Goal: Information Seeking & Learning: Find specific fact

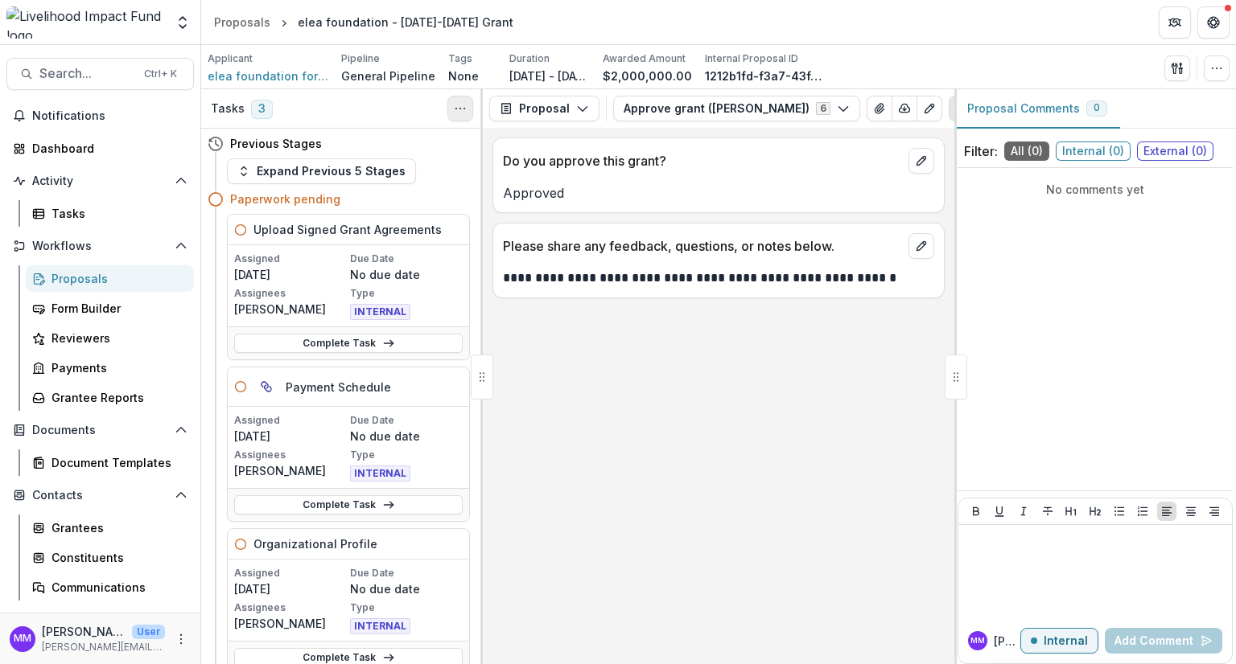
click at [460, 109] on circle "Toggle View Cancelled Tasks" at bounding box center [460, 109] width 1 height 1
click at [1218, 66] on icon "button" at bounding box center [1216, 68] width 13 height 13
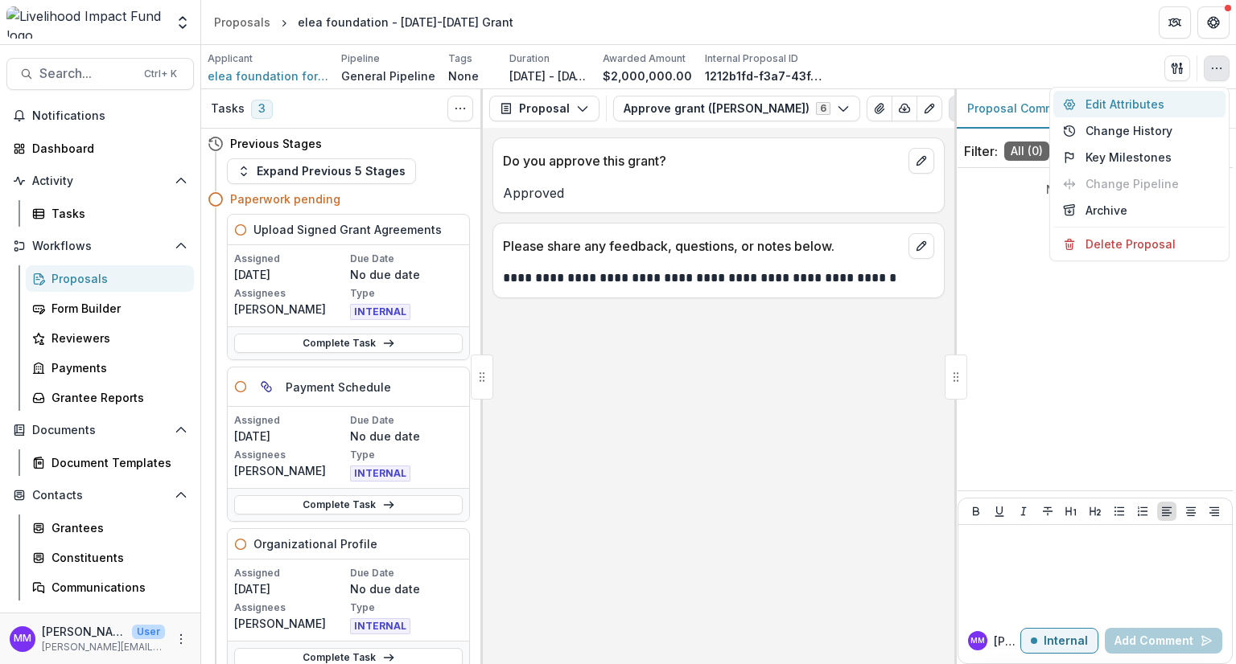
click at [1121, 101] on button "Edit Attributes" at bounding box center [1139, 104] width 172 height 27
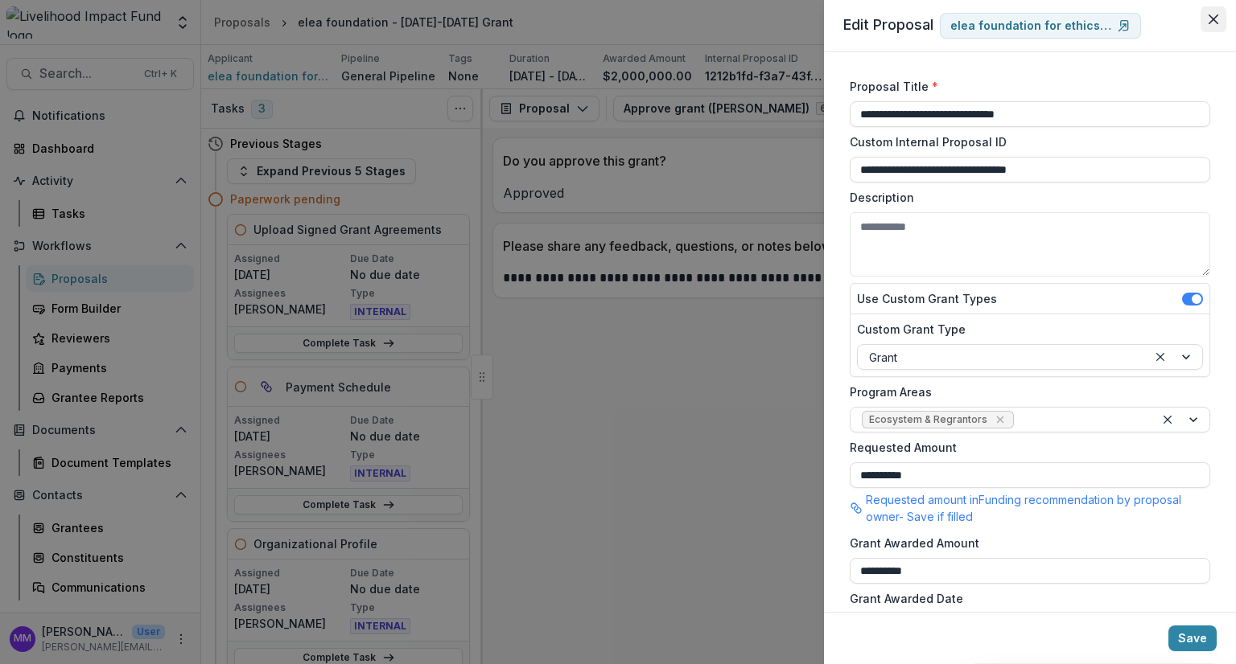
click at [1210, 20] on icon "Close" at bounding box center [1213, 19] width 10 height 10
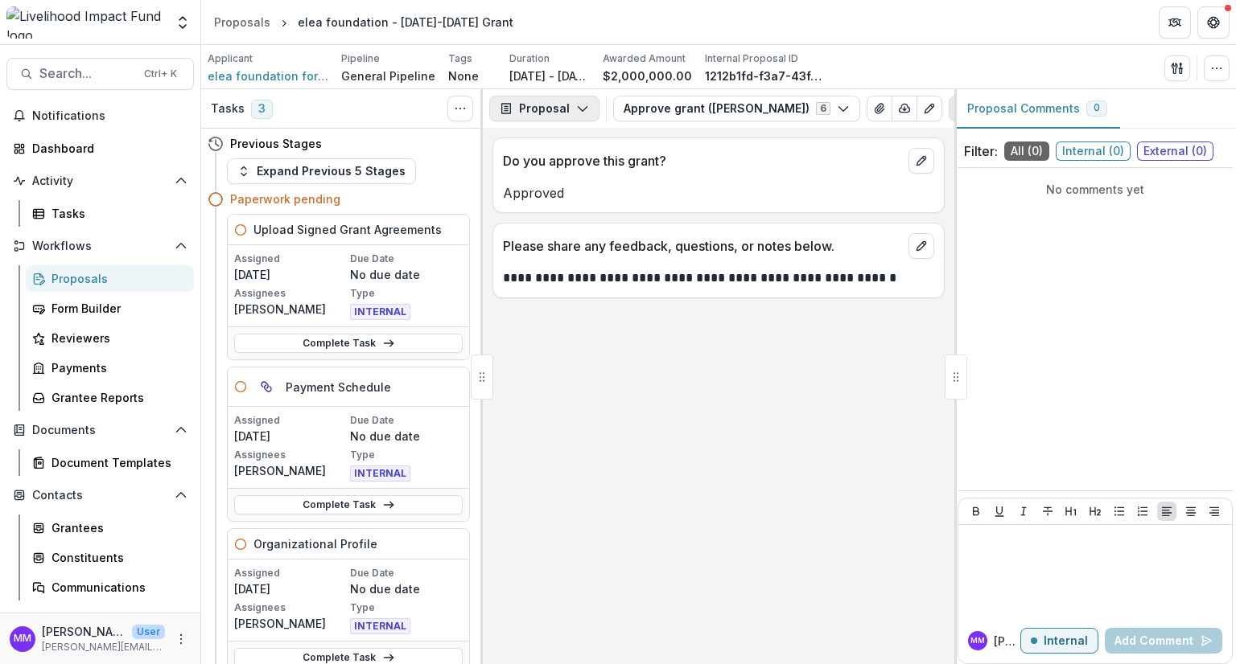
click at [547, 111] on button "Proposal" at bounding box center [544, 109] width 110 height 26
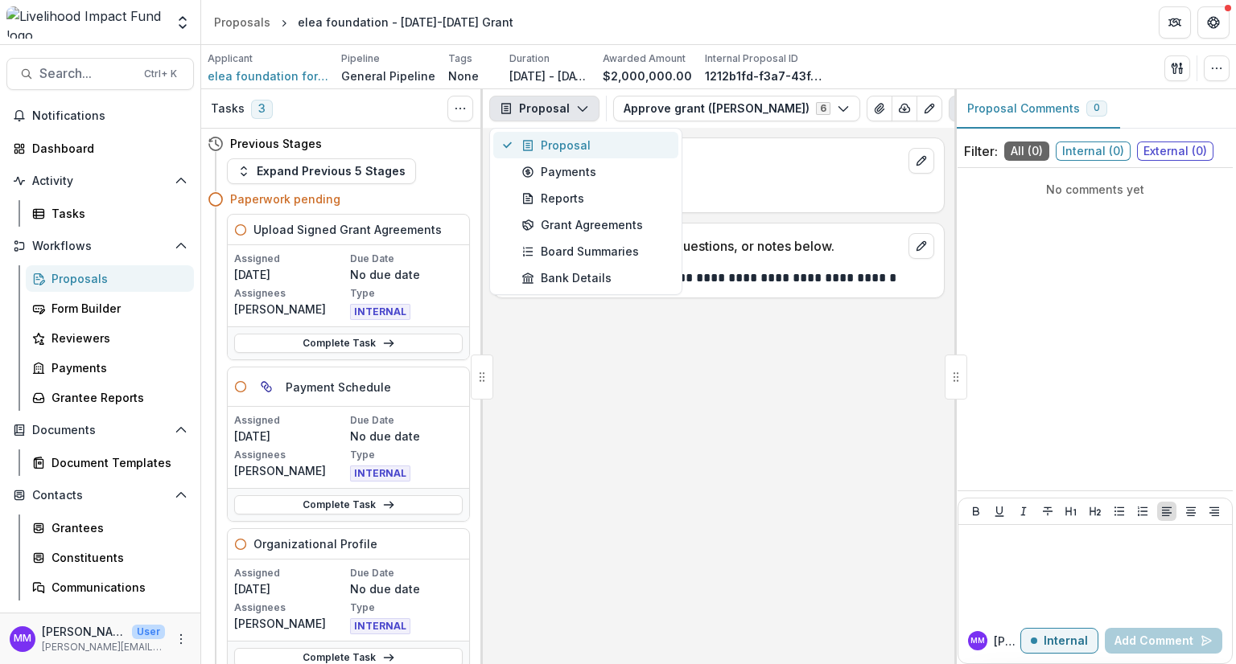
click at [547, 143] on div "Proposal" at bounding box center [594, 145] width 147 height 17
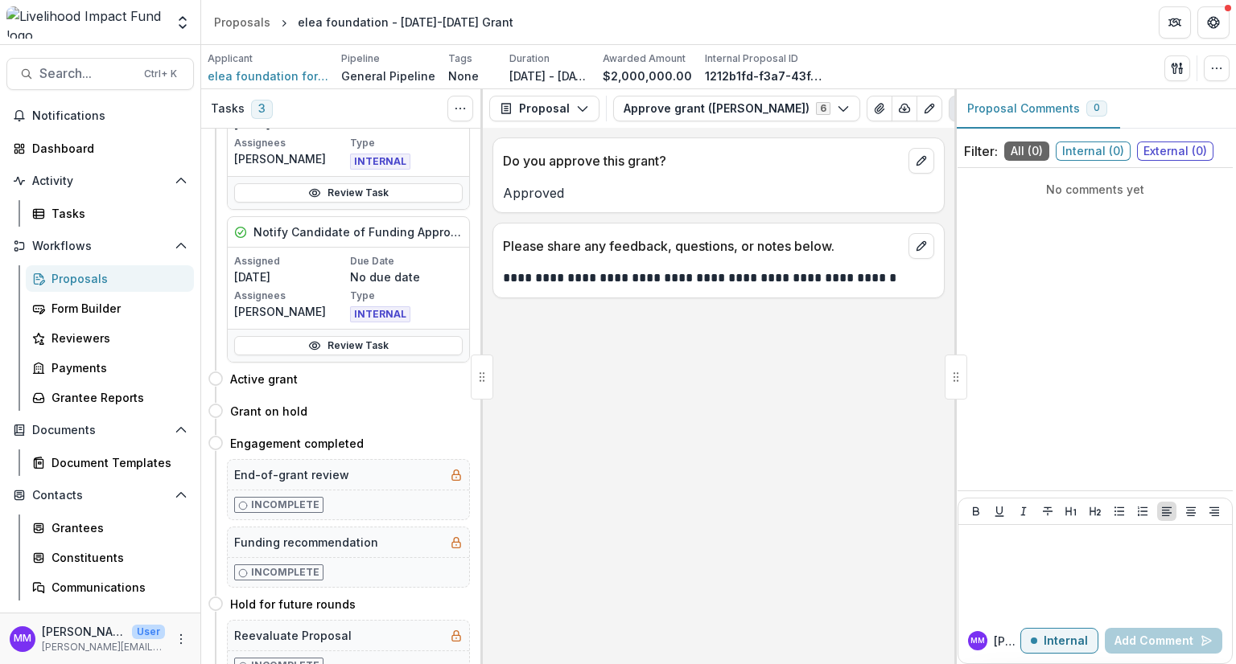
scroll to position [430, 0]
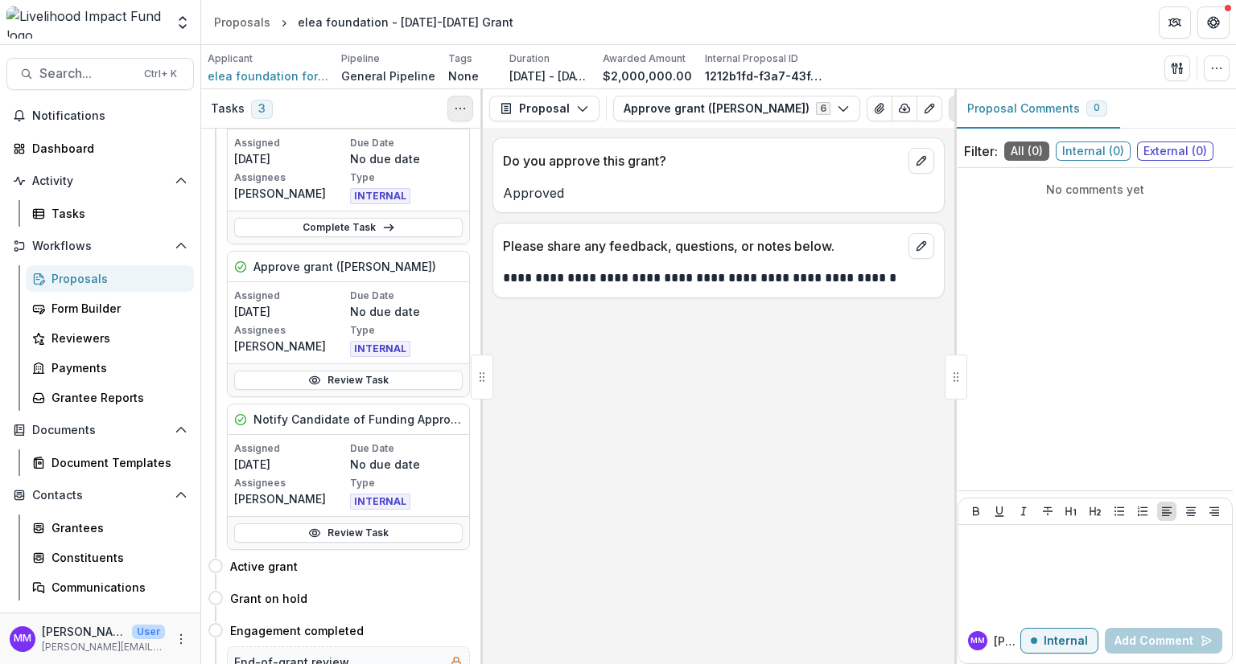
click at [466, 107] on icon "Toggle View Cancelled Tasks" at bounding box center [460, 108] width 13 height 13
click at [924, 108] on icon "Edit as form" at bounding box center [928, 109] width 9 height 9
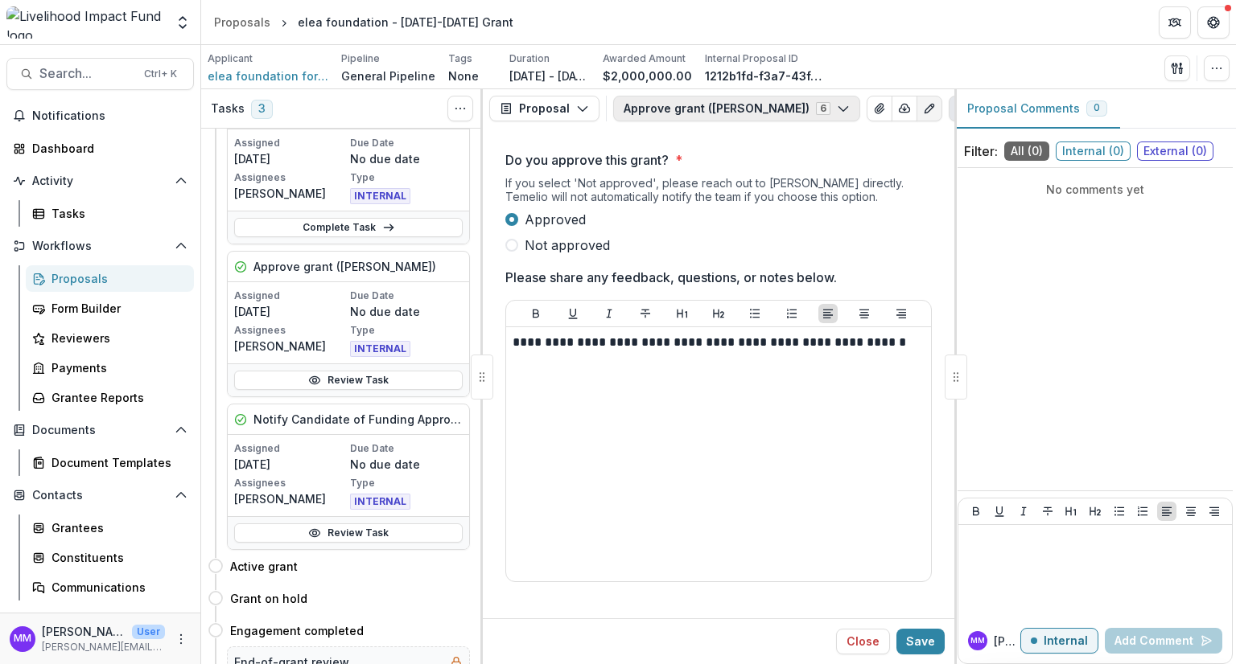
click at [837, 107] on icon "button" at bounding box center [843, 108] width 13 height 13
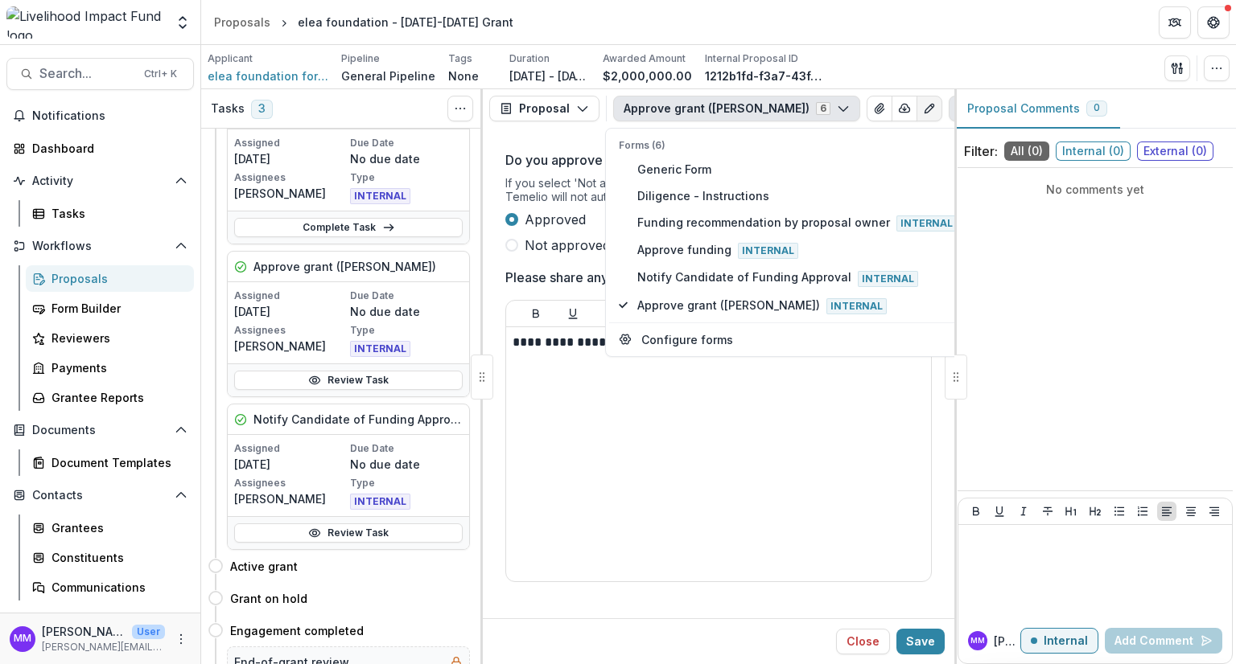
click at [837, 107] on icon "button" at bounding box center [843, 108] width 13 height 13
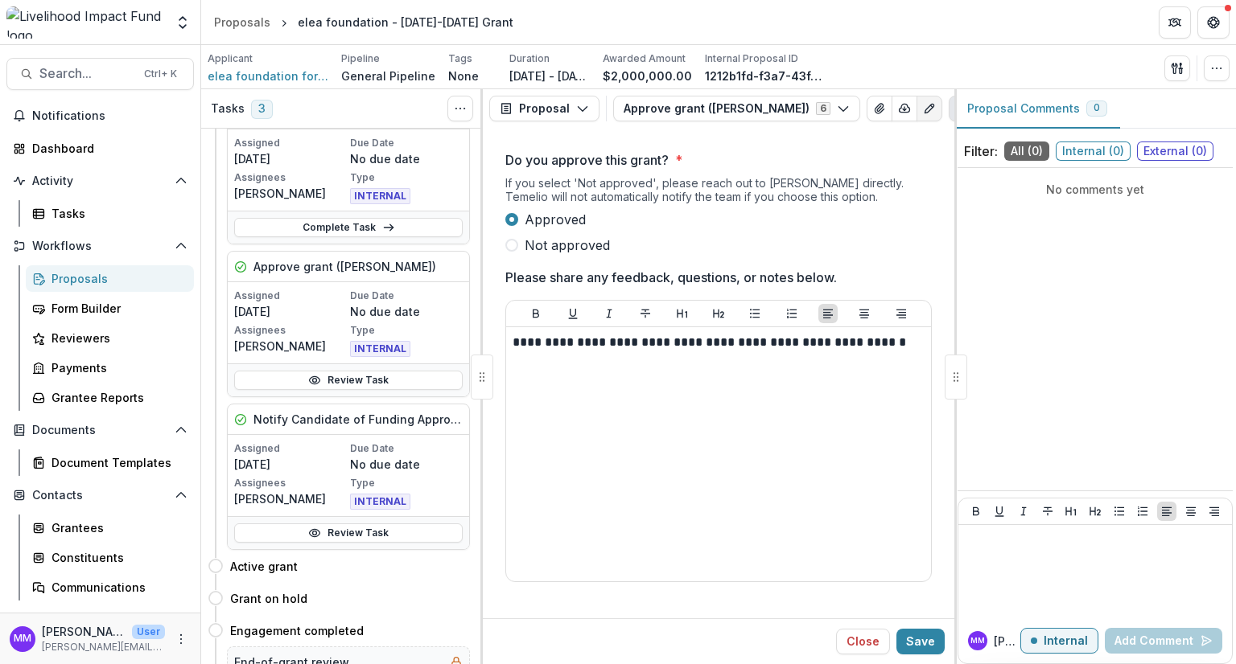
click at [1229, 72] on div "Applicant elea foundation for ethics in globalization Pipeline General Pipeline…" at bounding box center [718, 67] width 1034 height 44
click at [1219, 66] on icon "button" at bounding box center [1216, 68] width 13 height 13
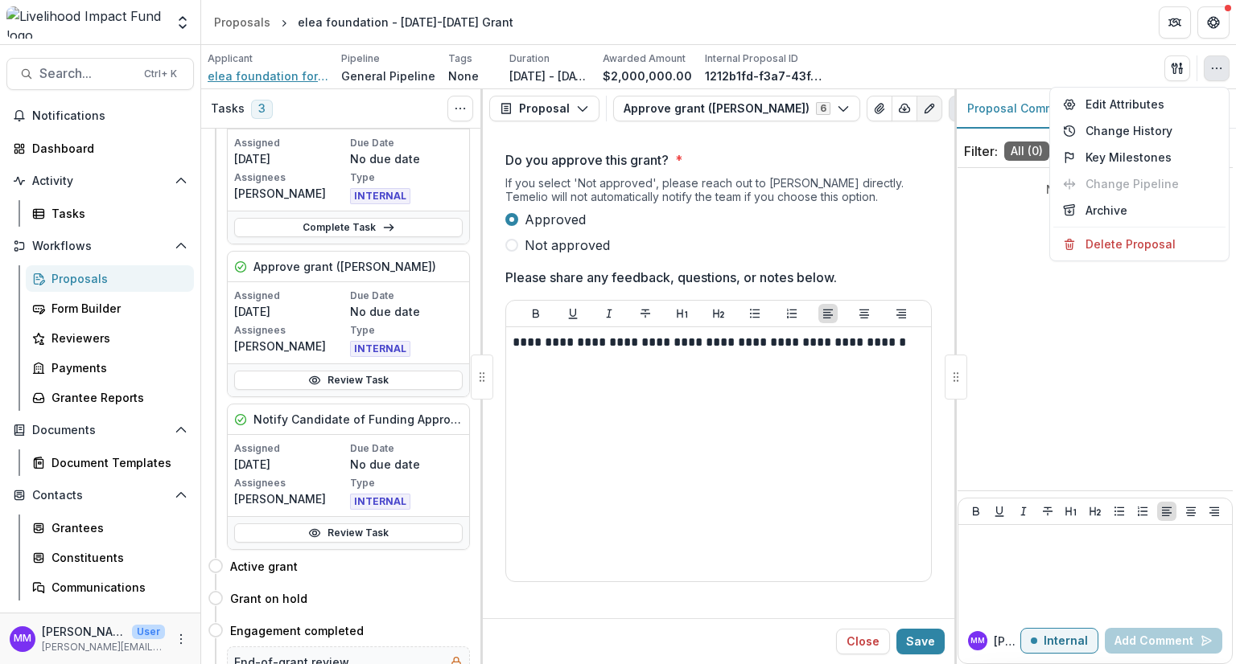
click at [255, 80] on span "elea foundation for ethics in globalization" at bounding box center [268, 76] width 121 height 17
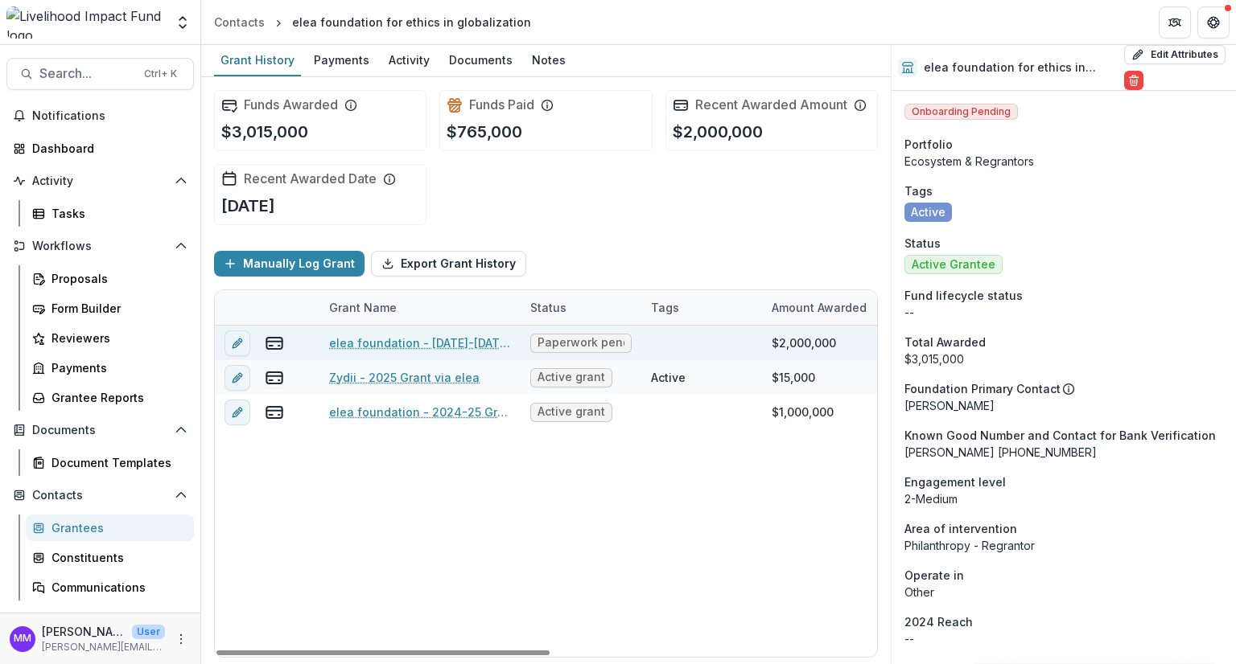
click at [389, 336] on link "elea foundation - 2026-2030 Grant" at bounding box center [420, 343] width 182 height 17
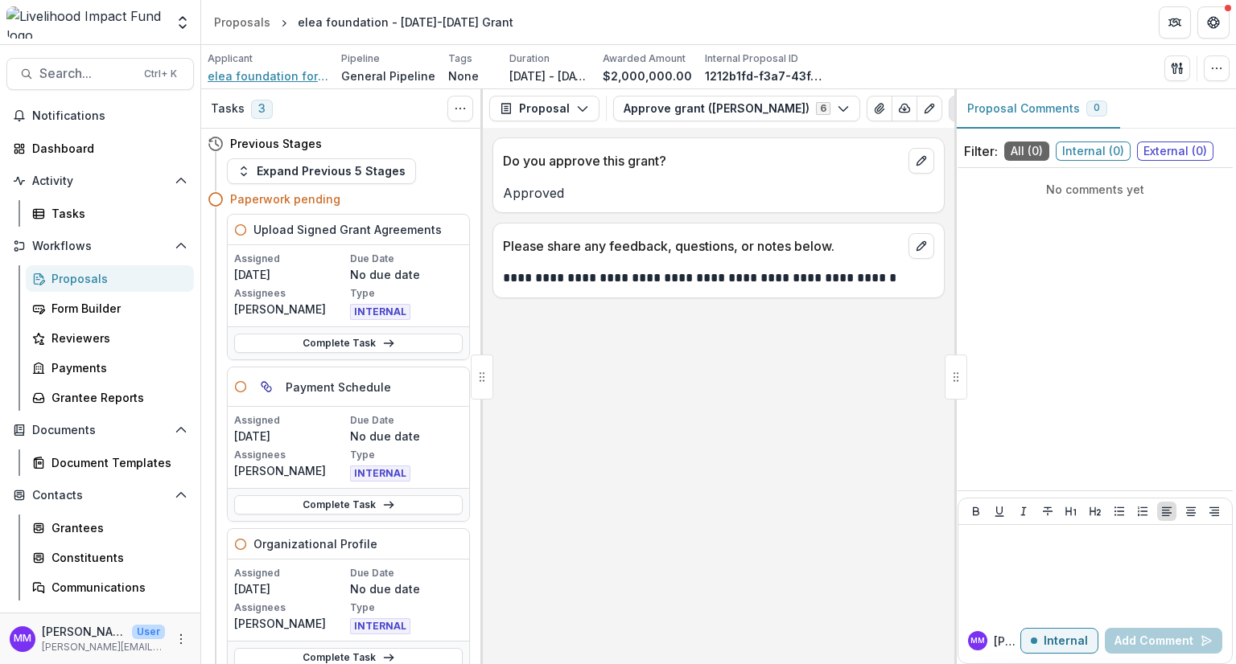
click at [268, 78] on span "elea foundation for ethics in globalization" at bounding box center [268, 76] width 121 height 17
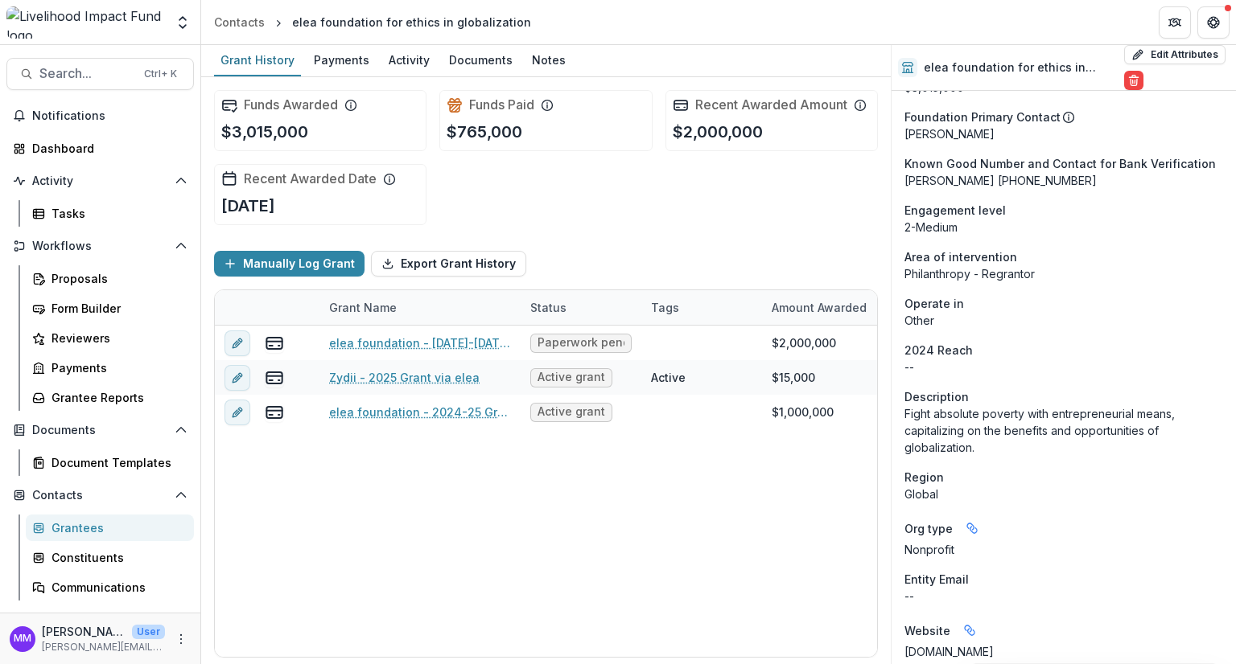
scroll to position [402, 0]
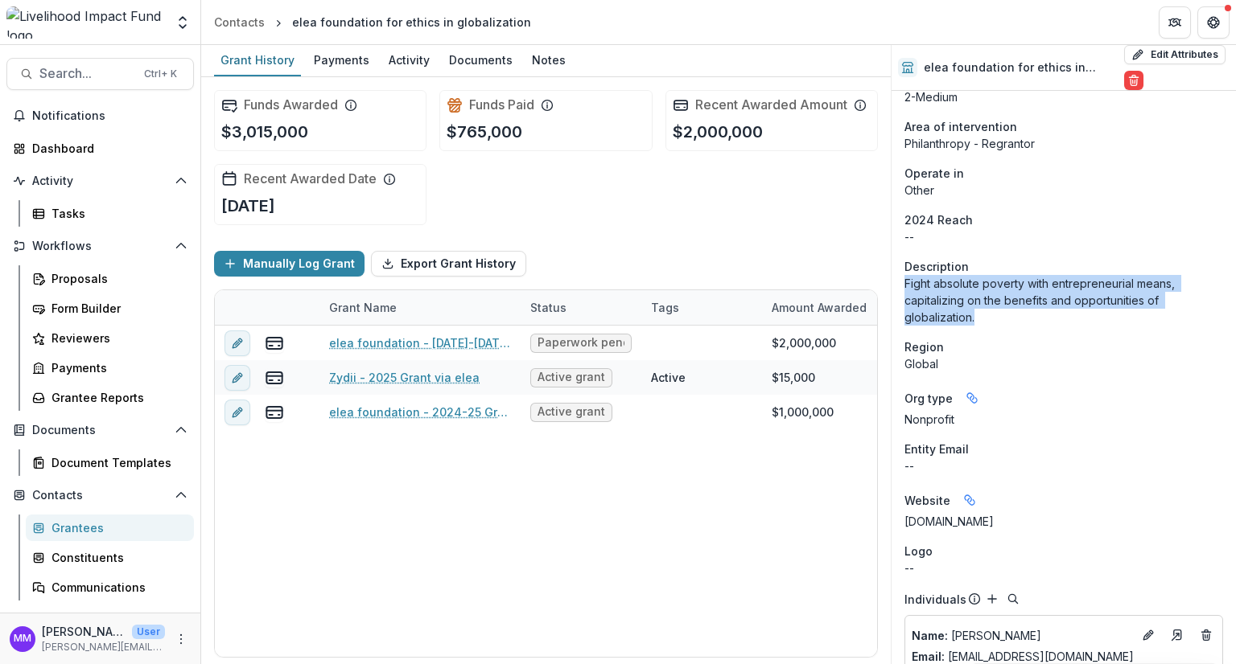
drag, startPoint x: 974, startPoint y: 323, endPoint x: 899, endPoint y: 287, distance: 83.5
copy p "Fight absolute poverty with entrepreneurial means, capitalizing on the benefits…"
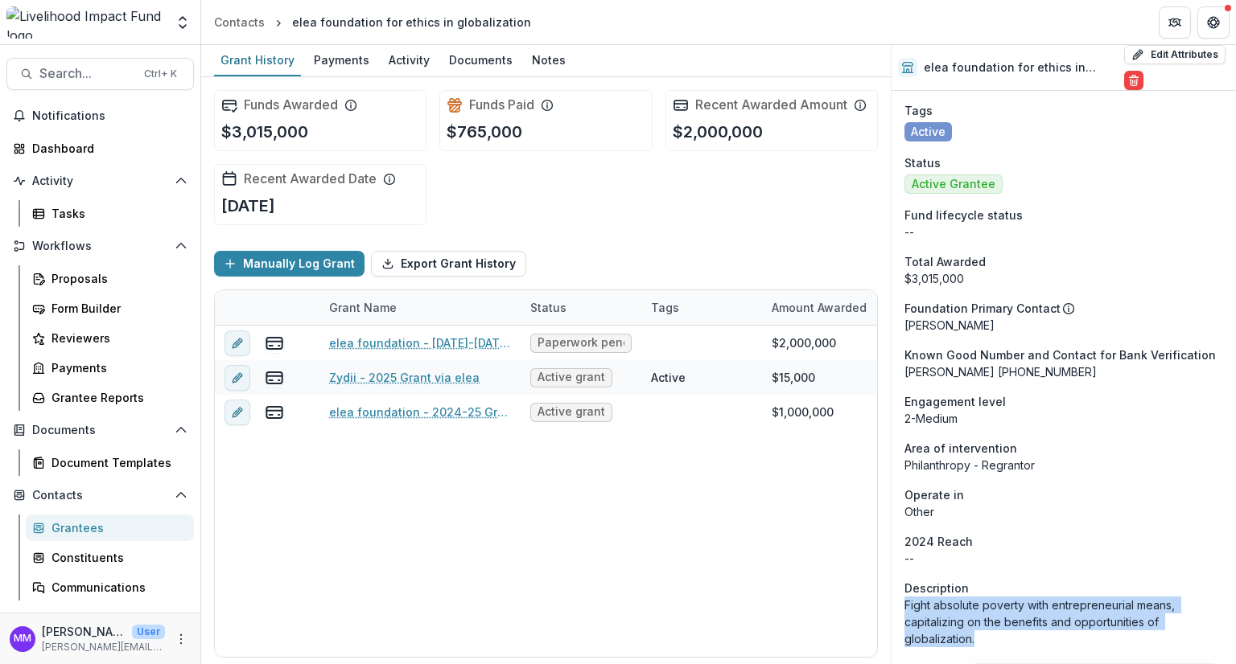
scroll to position [0, 0]
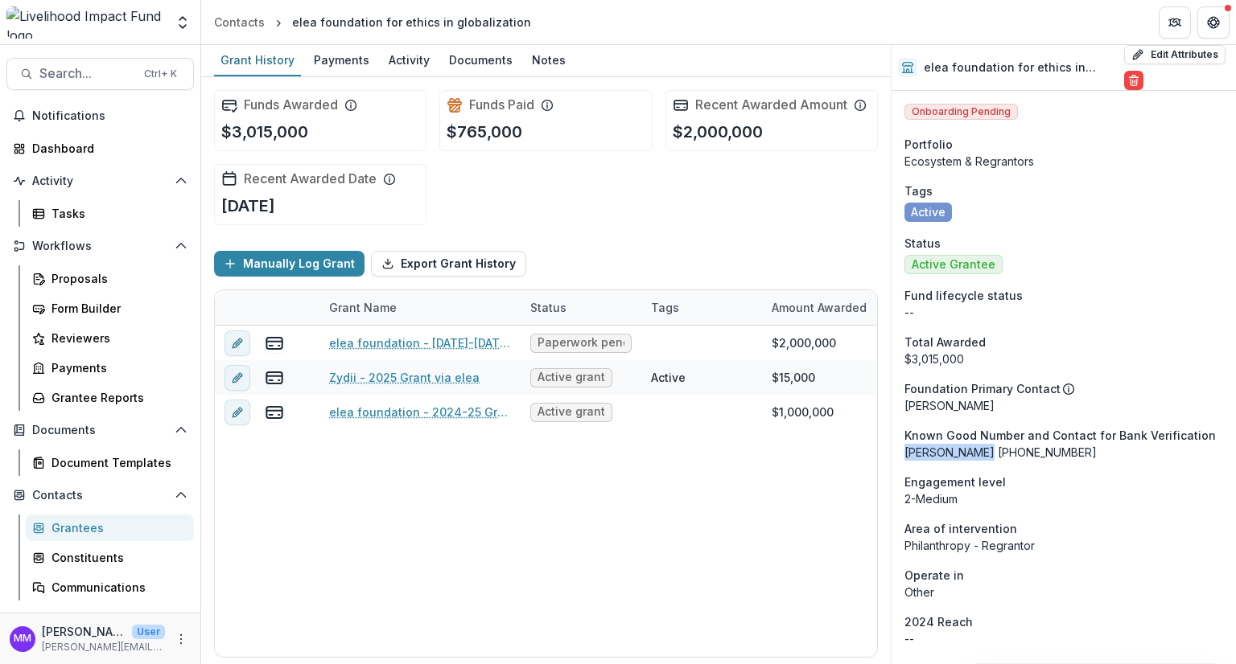
drag, startPoint x: 971, startPoint y: 452, endPoint x: 902, endPoint y: 450, distance: 69.2
copy p "Greta Carioli"
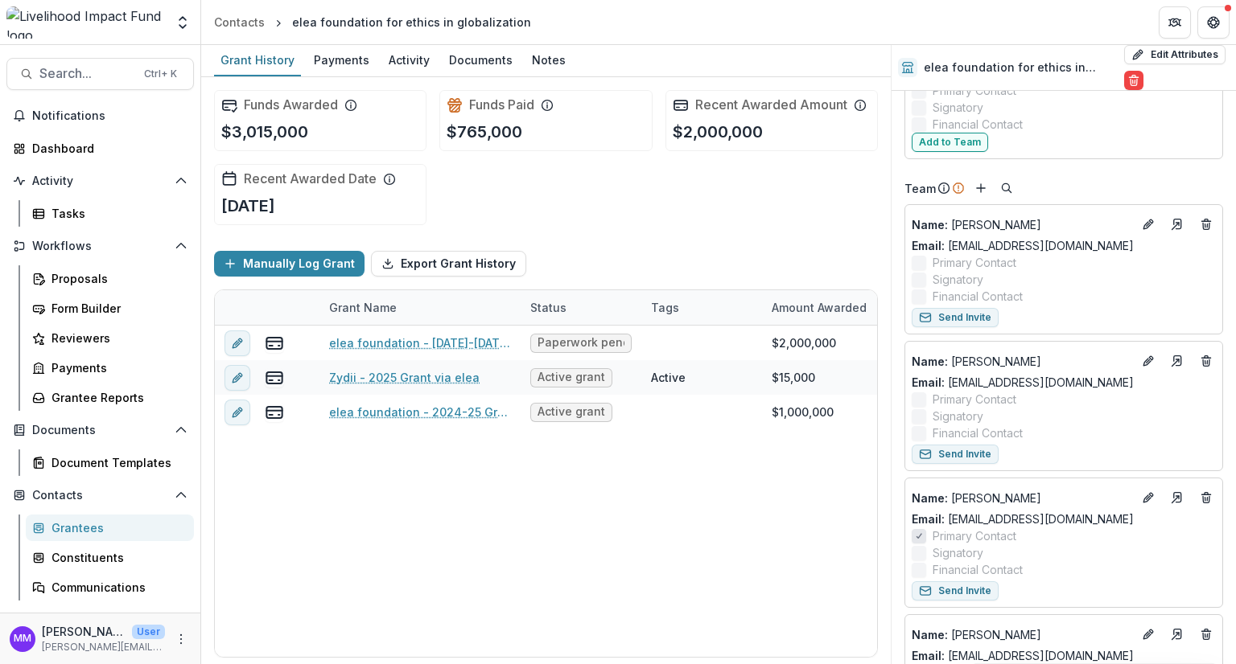
scroll to position [2106, 0]
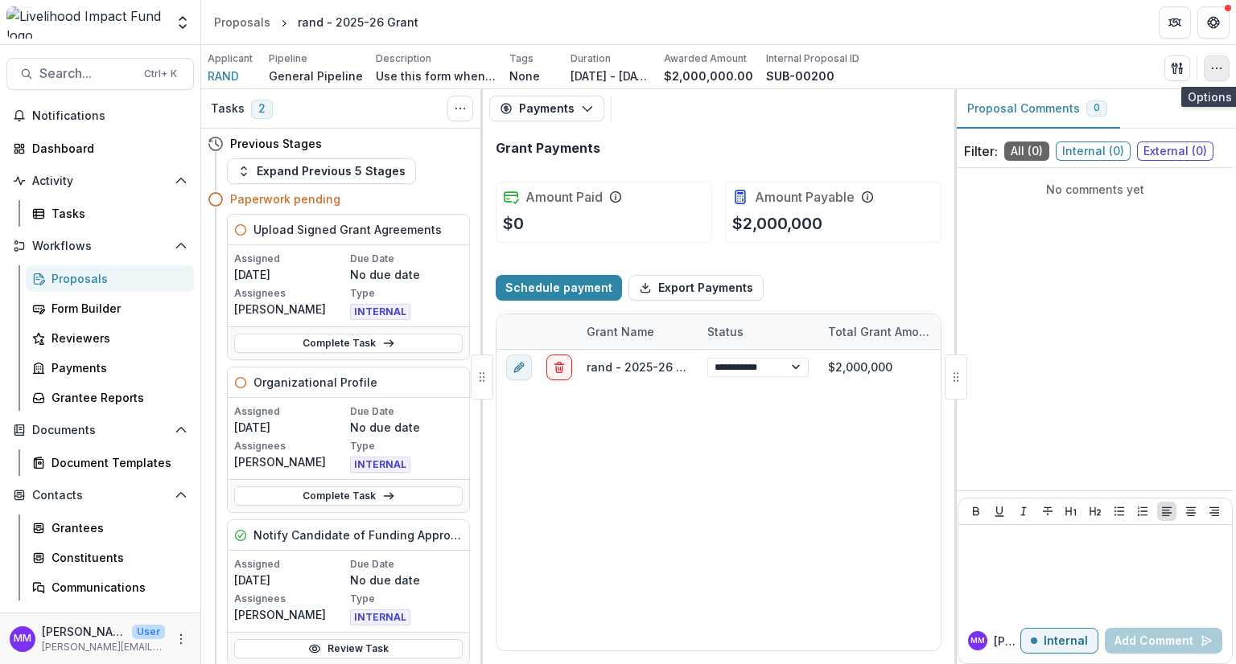
click at [1219, 65] on icon "button" at bounding box center [1216, 68] width 13 height 13
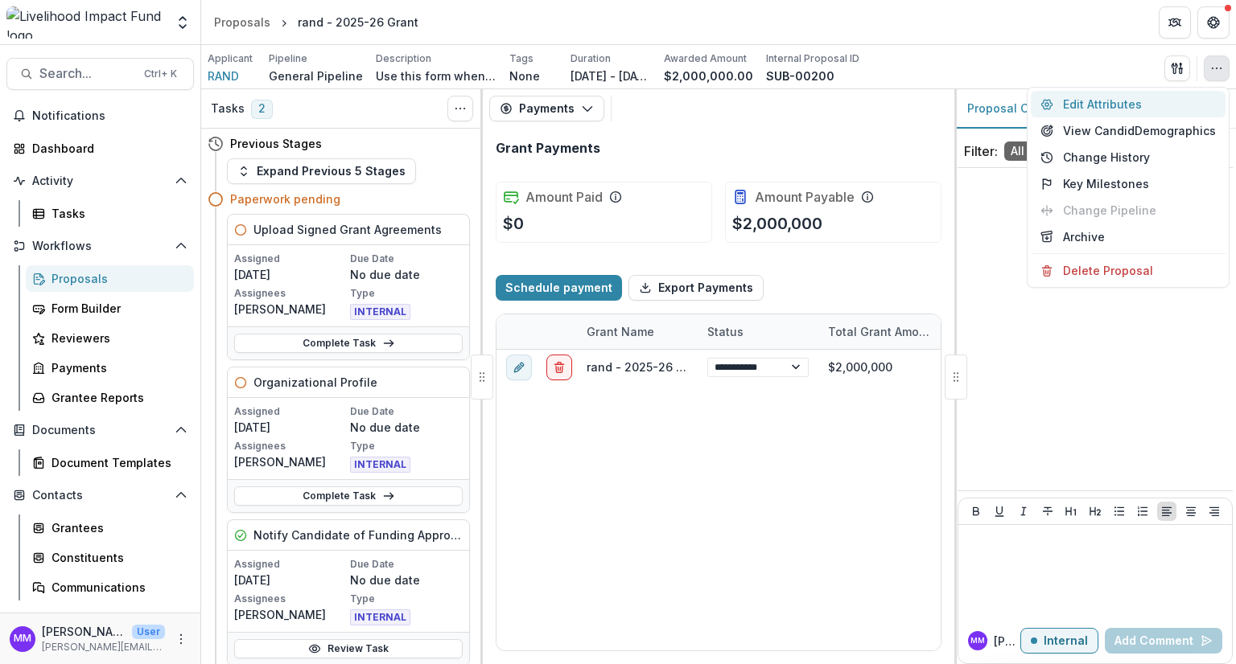
click at [1103, 101] on button "Edit Attributes" at bounding box center [1127, 104] width 195 height 27
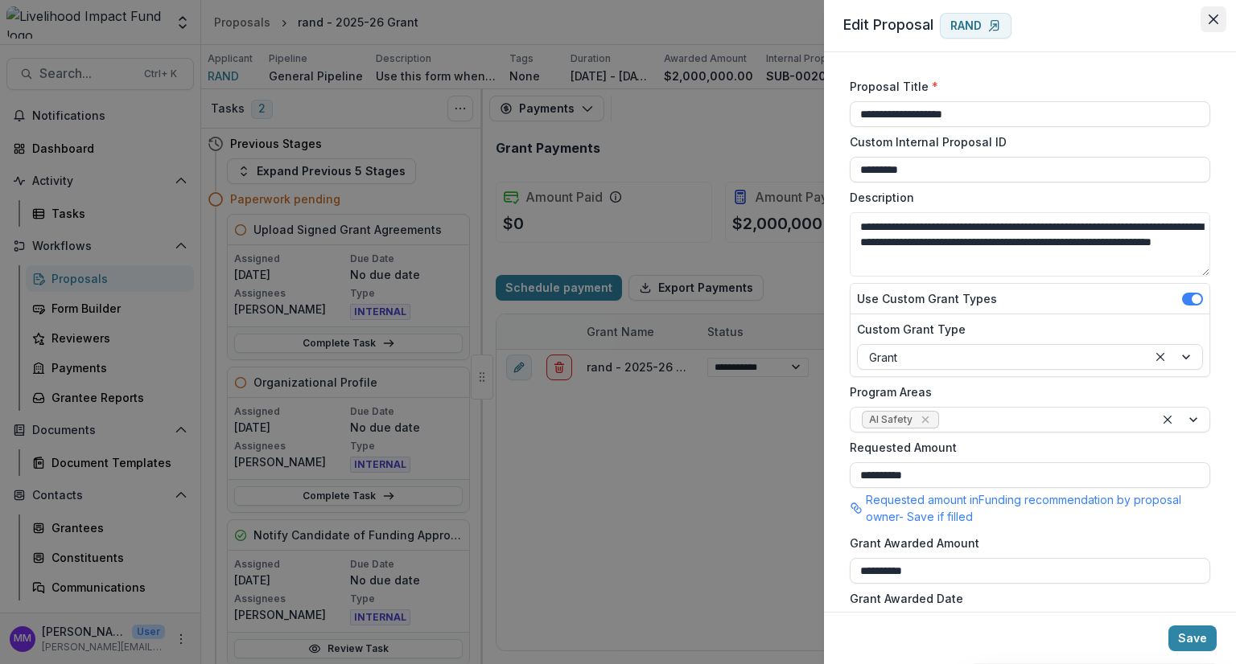
click at [1212, 18] on icon "Close" at bounding box center [1213, 19] width 10 height 10
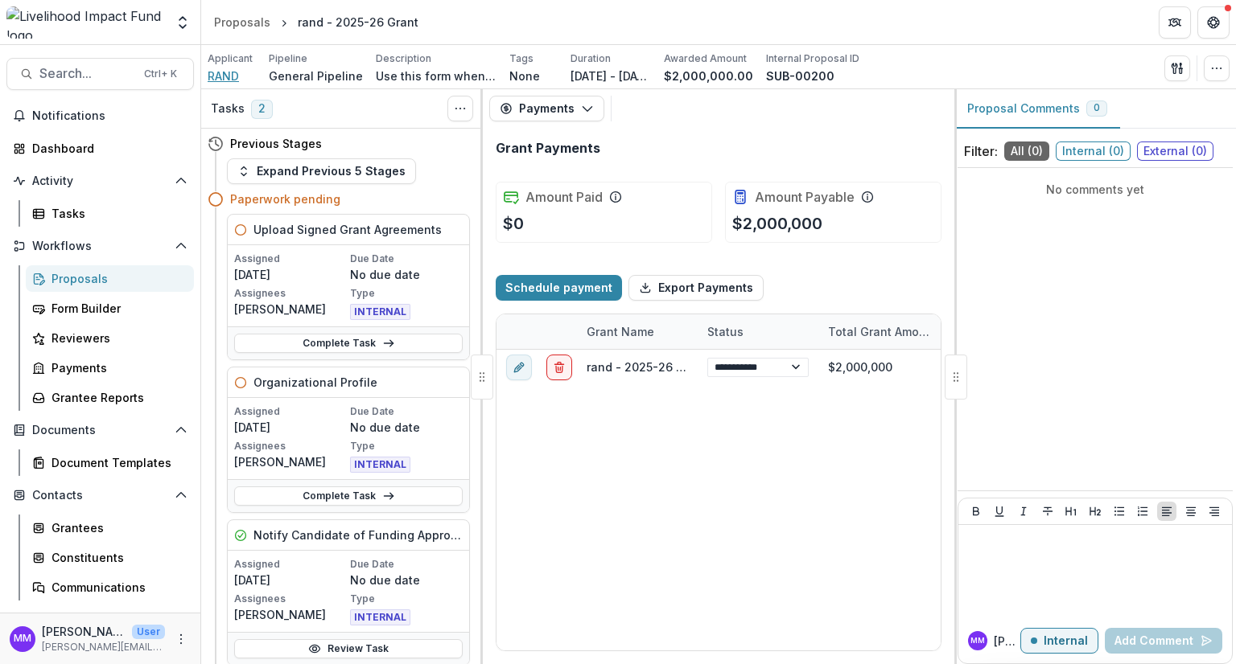
click at [222, 72] on span "RAND" at bounding box center [223, 76] width 31 height 17
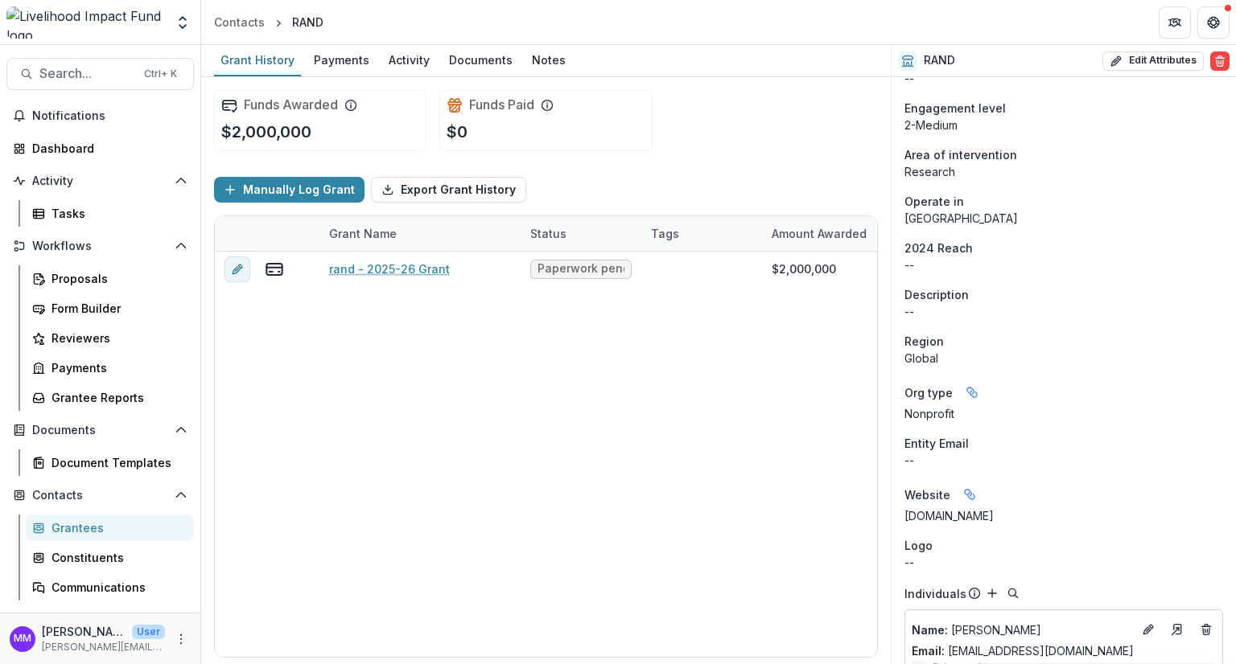
scroll to position [402, 0]
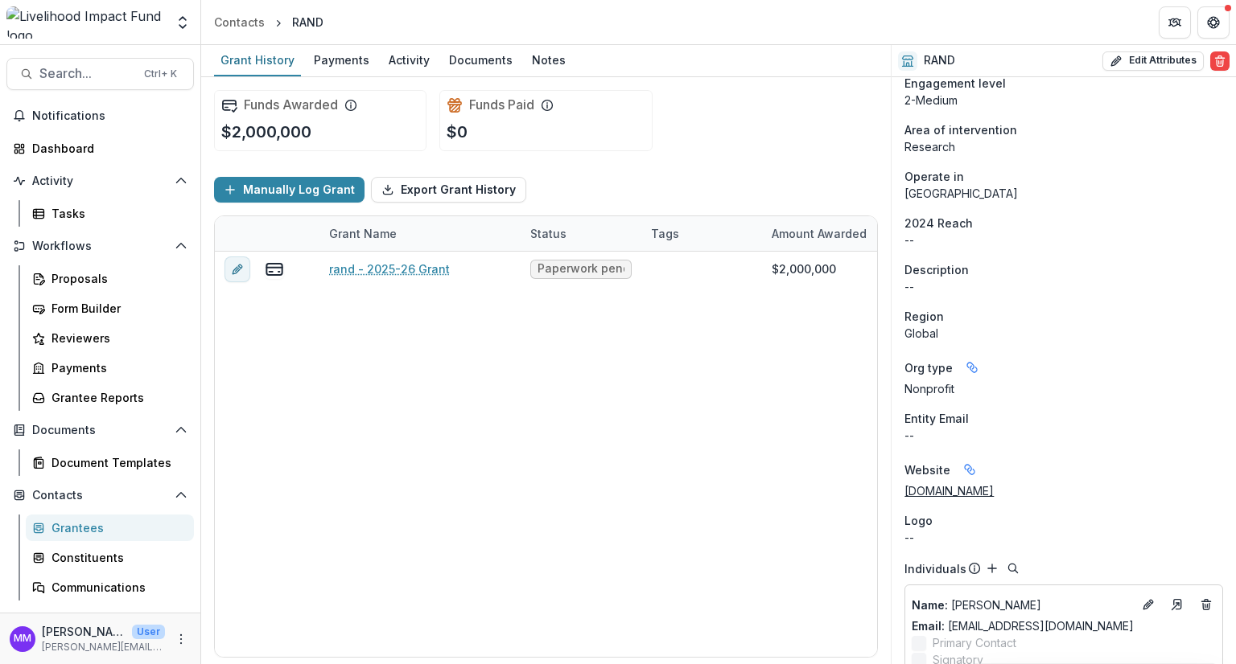
click at [933, 488] on link "[DOMAIN_NAME]" at bounding box center [948, 491] width 89 height 14
drag, startPoint x: 966, startPoint y: 492, endPoint x: 903, endPoint y: 490, distance: 63.6
click at [903, 490] on div "Onboarding Pending Portfolio Special Projects Tags Active Status Active Grantee…" at bounding box center [1063, 374] width 344 height 1399
copy link "[DOMAIN_NAME]"
